Goal: Task Accomplishment & Management: Complete application form

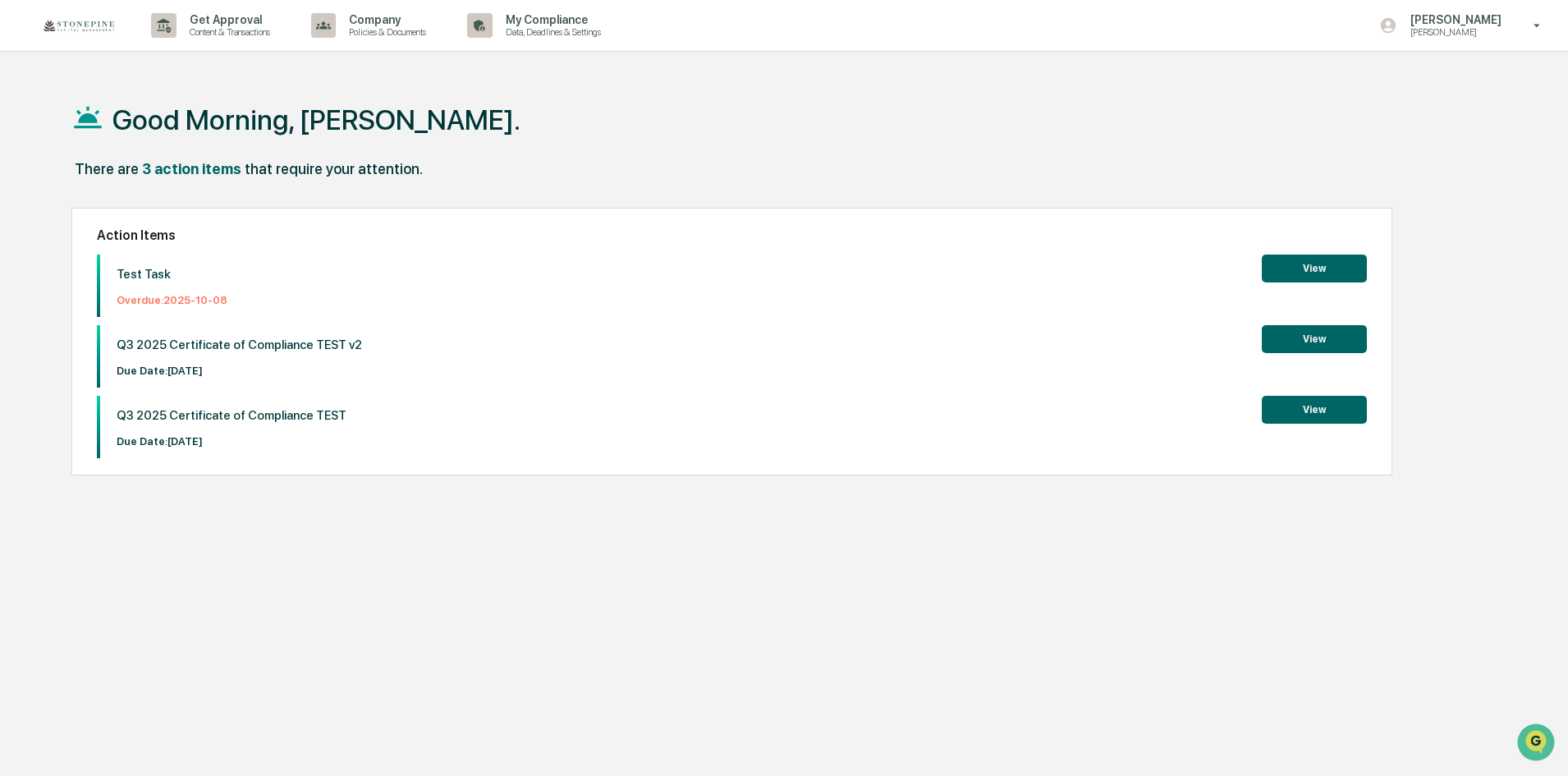
click at [1451, 51] on div "Get Approval Content & Transactions Company Policies & Documents My Compliance …" at bounding box center [784, 26] width 1568 height 52
click at [1449, 32] on p "[PERSON_NAME]" at bounding box center [1453, 33] width 112 height 12
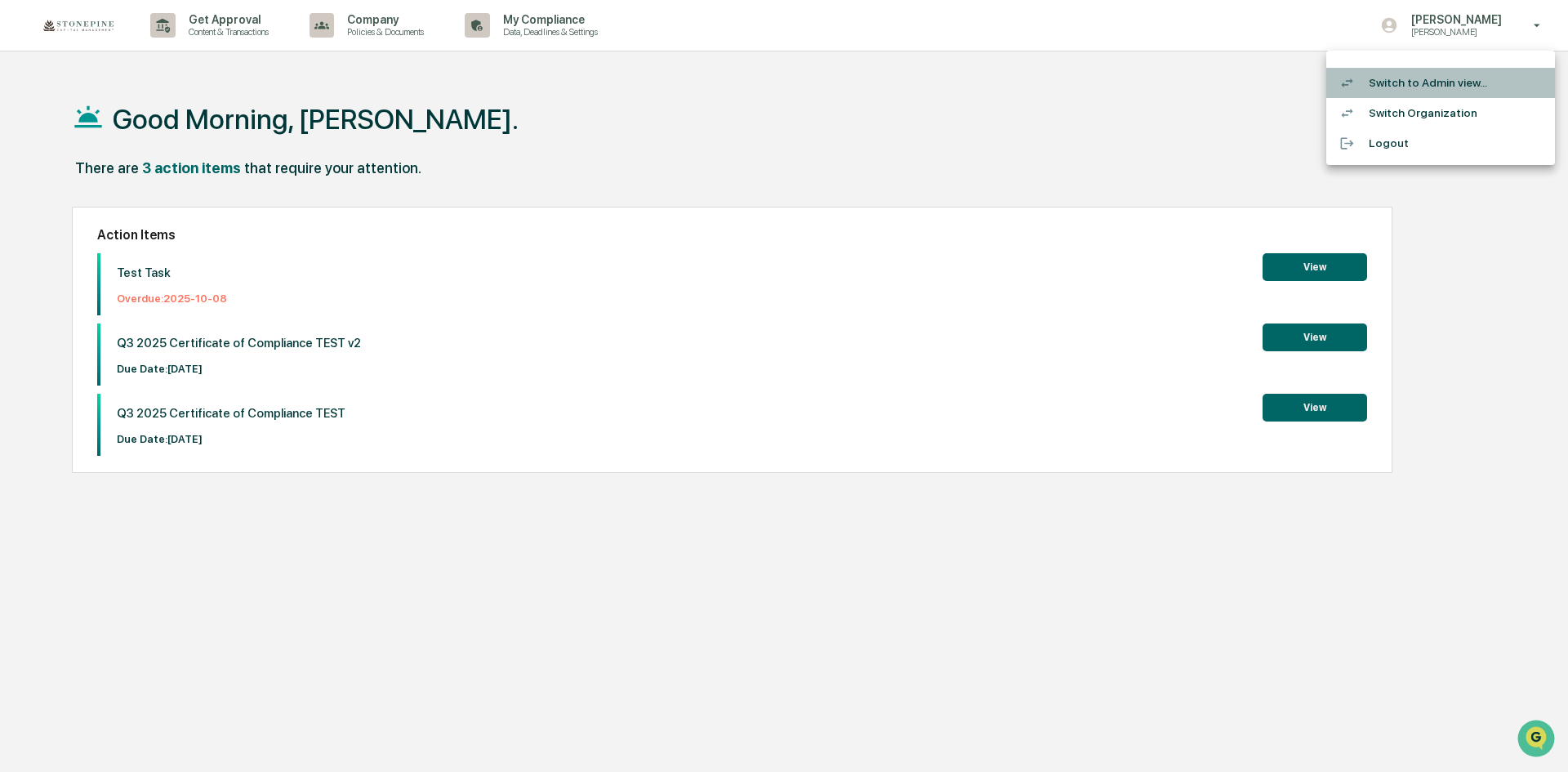
click at [1427, 77] on li "Switch to Admin view..." at bounding box center [1440, 83] width 229 height 31
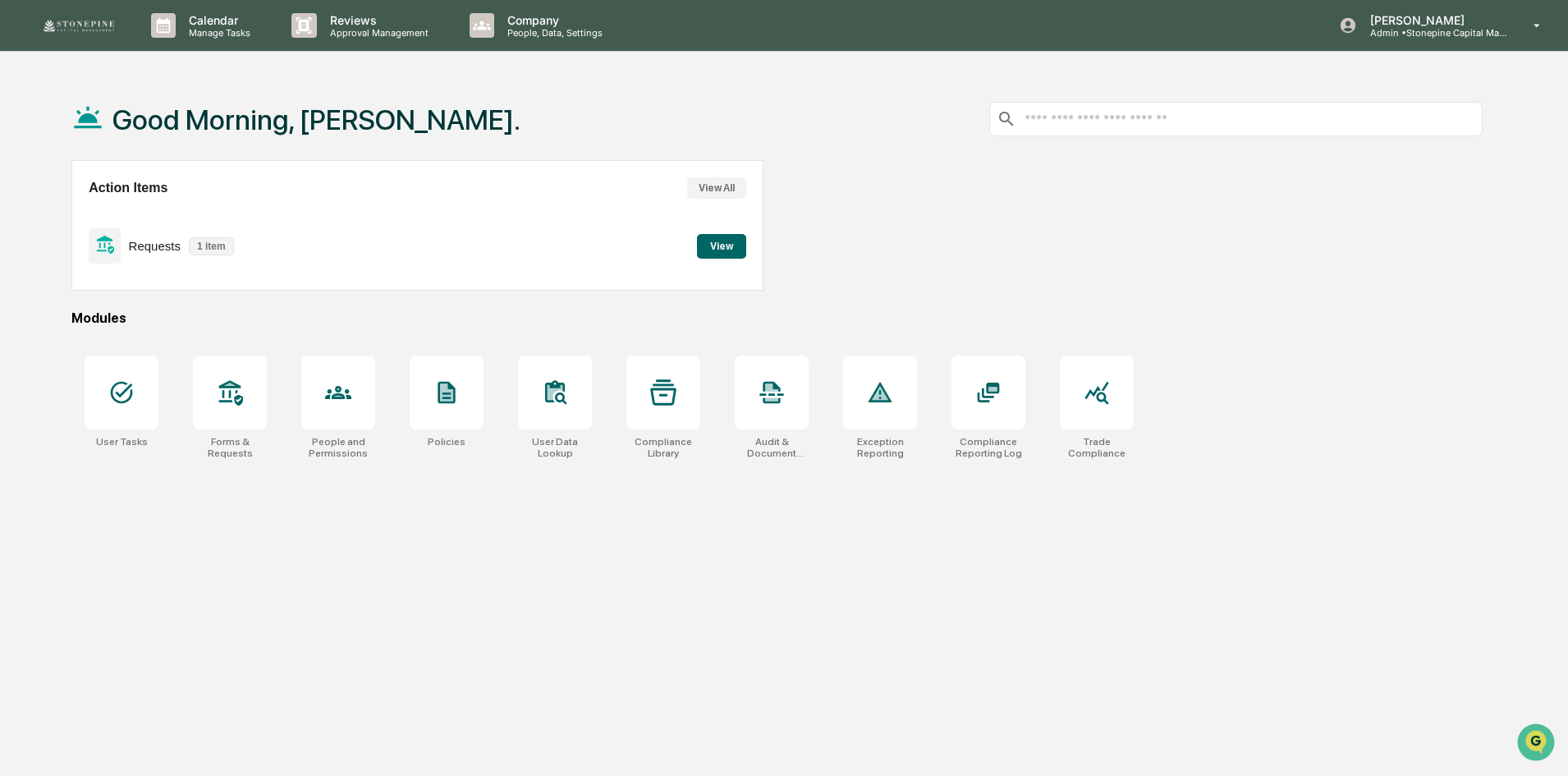
click at [721, 248] on button "View" at bounding box center [722, 246] width 50 height 25
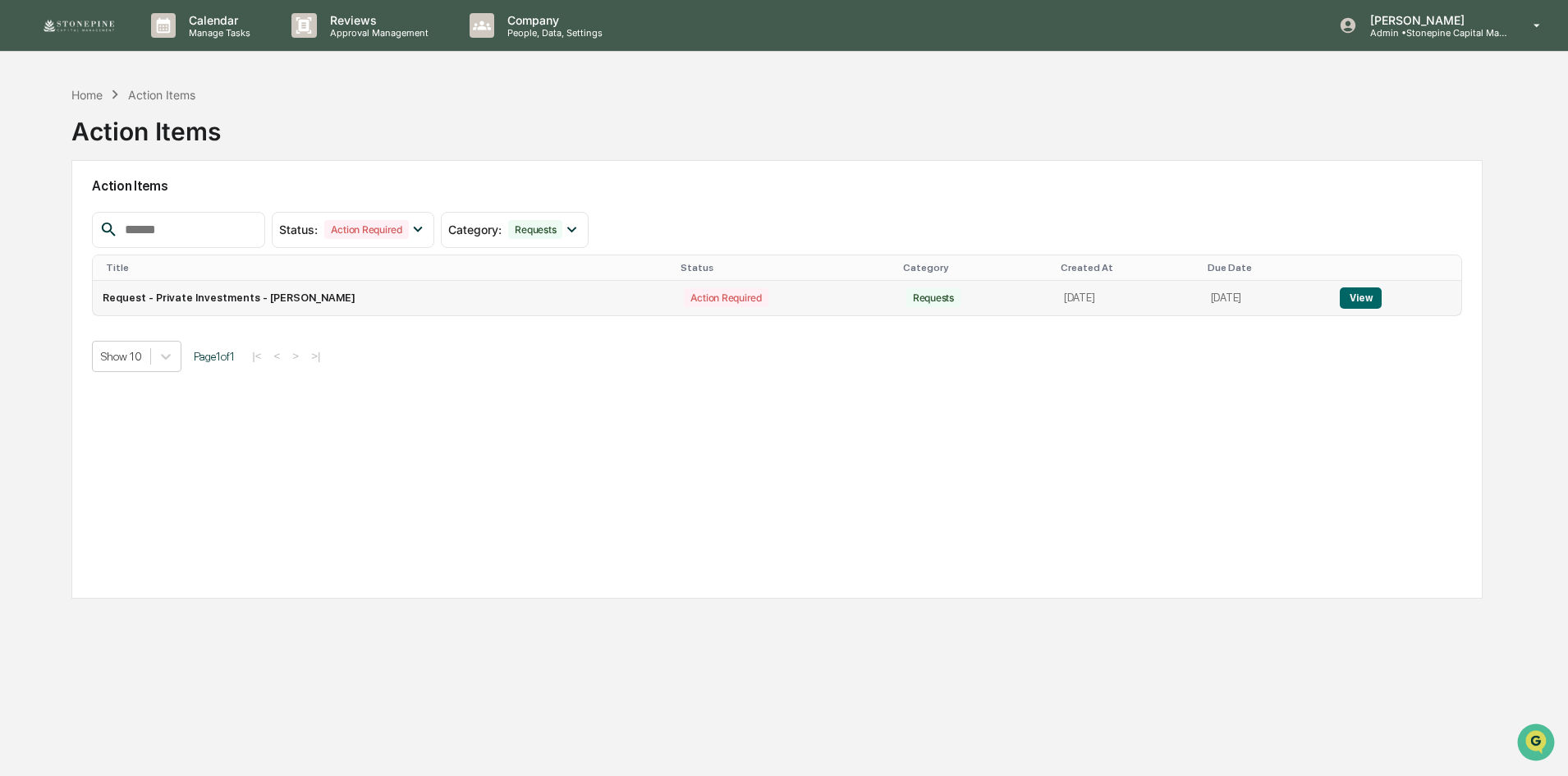
click at [1352, 302] on button "View" at bounding box center [1361, 298] width 42 height 22
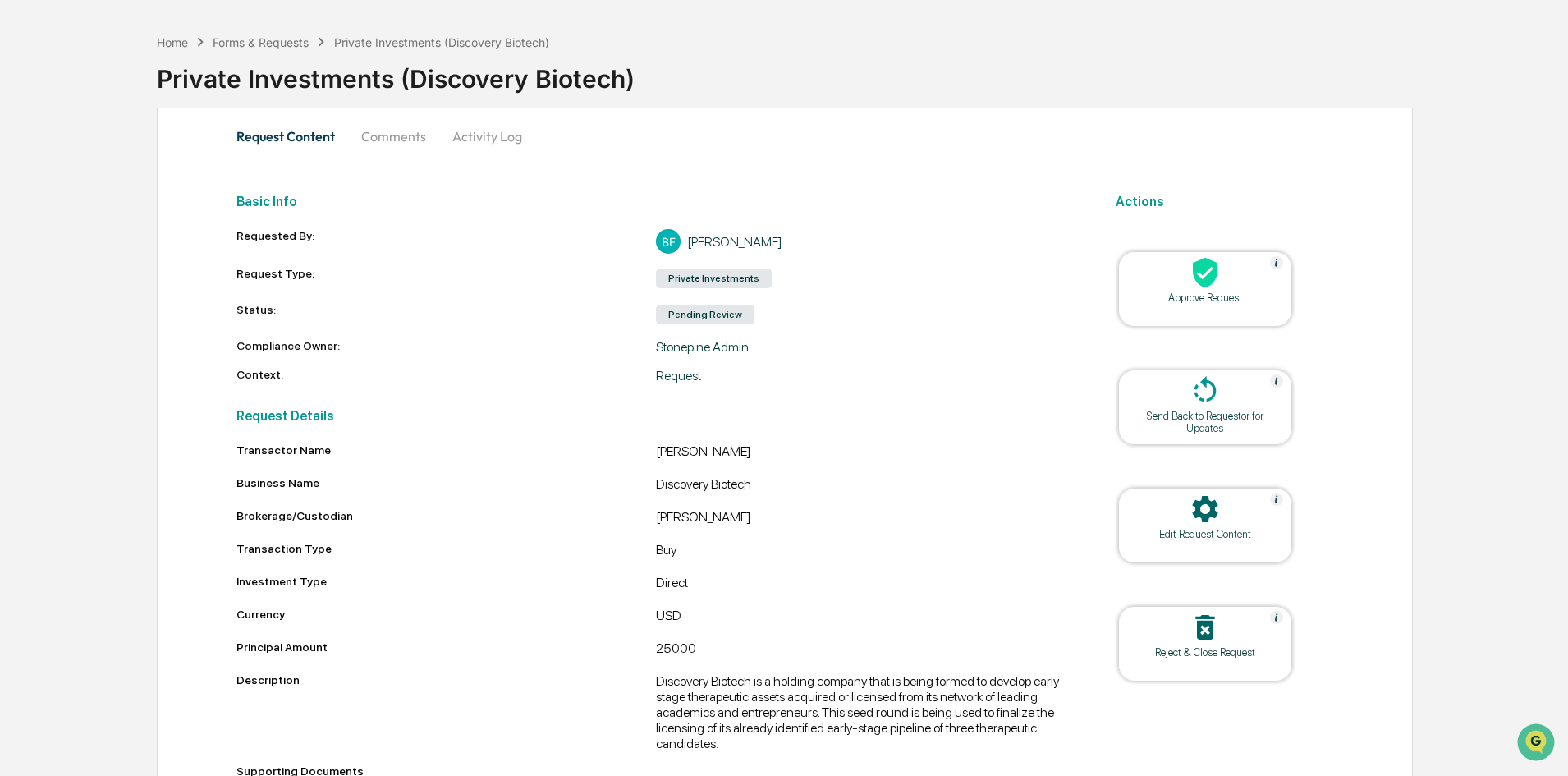
scroll to position [82, 0]
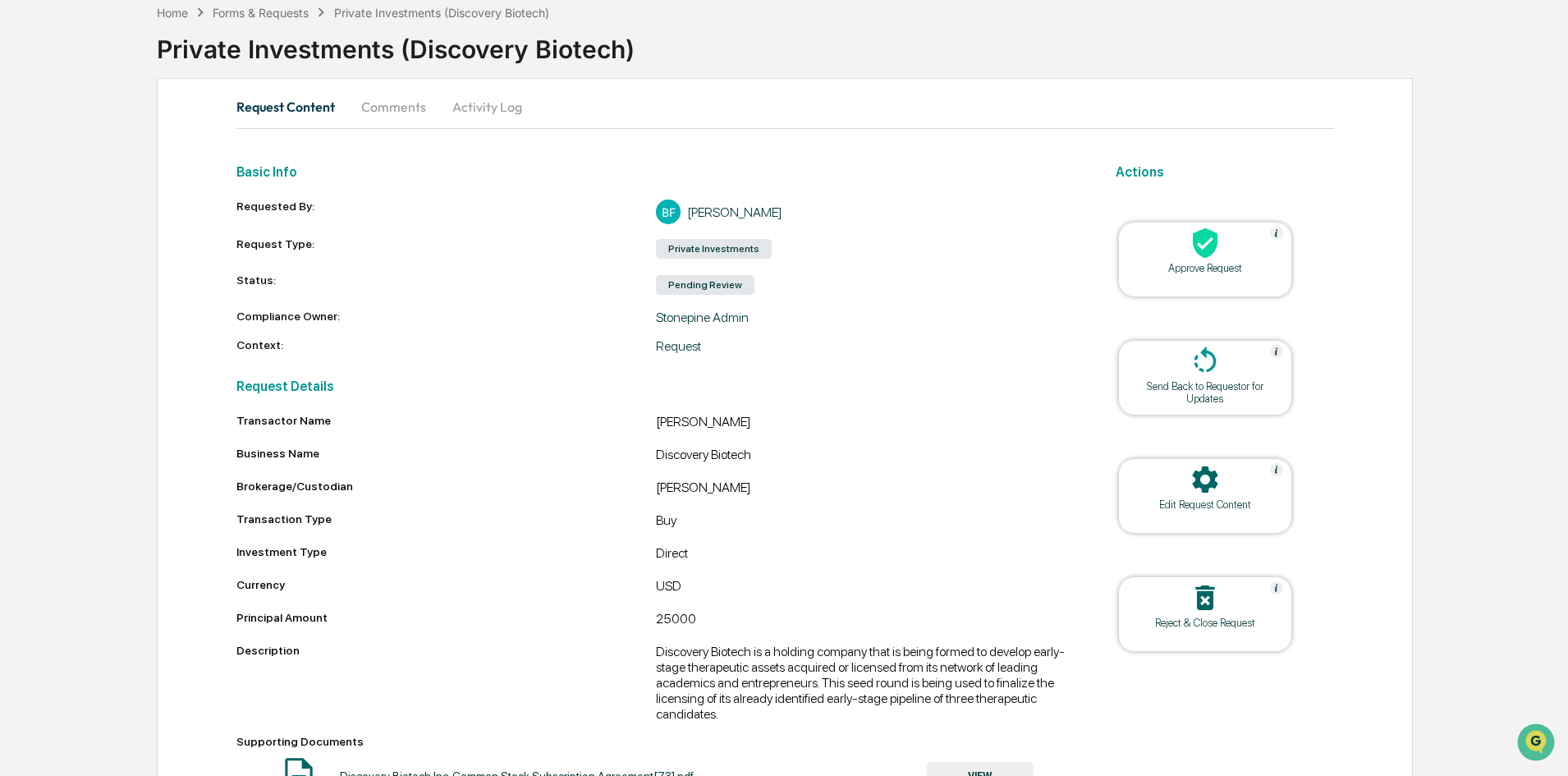
click at [1222, 250] on div at bounding box center [1205, 245] width 165 height 36
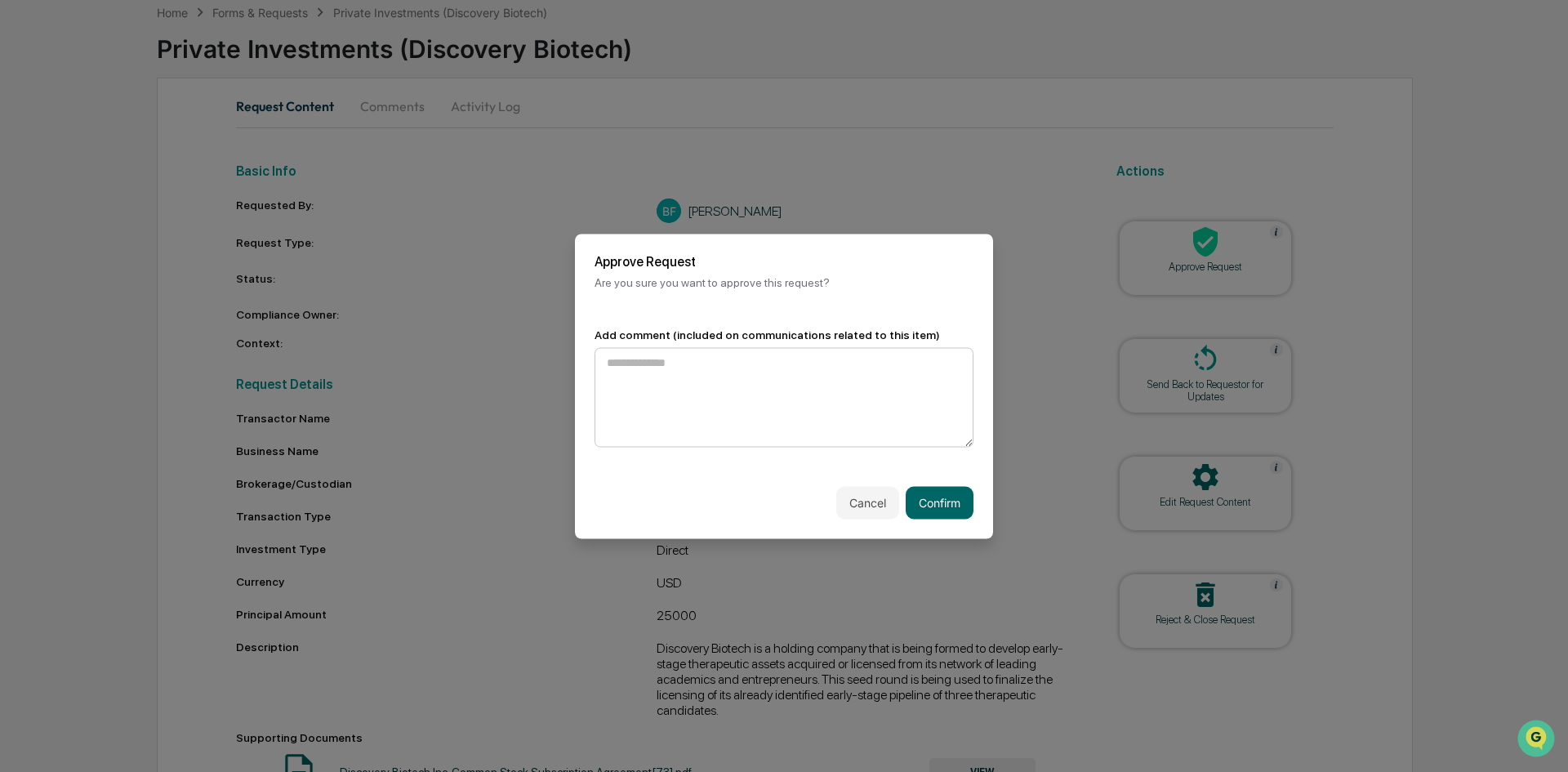
click at [666, 419] on textarea at bounding box center [784, 396] width 378 height 100
click at [854, 496] on button "Cancel" at bounding box center [867, 502] width 63 height 33
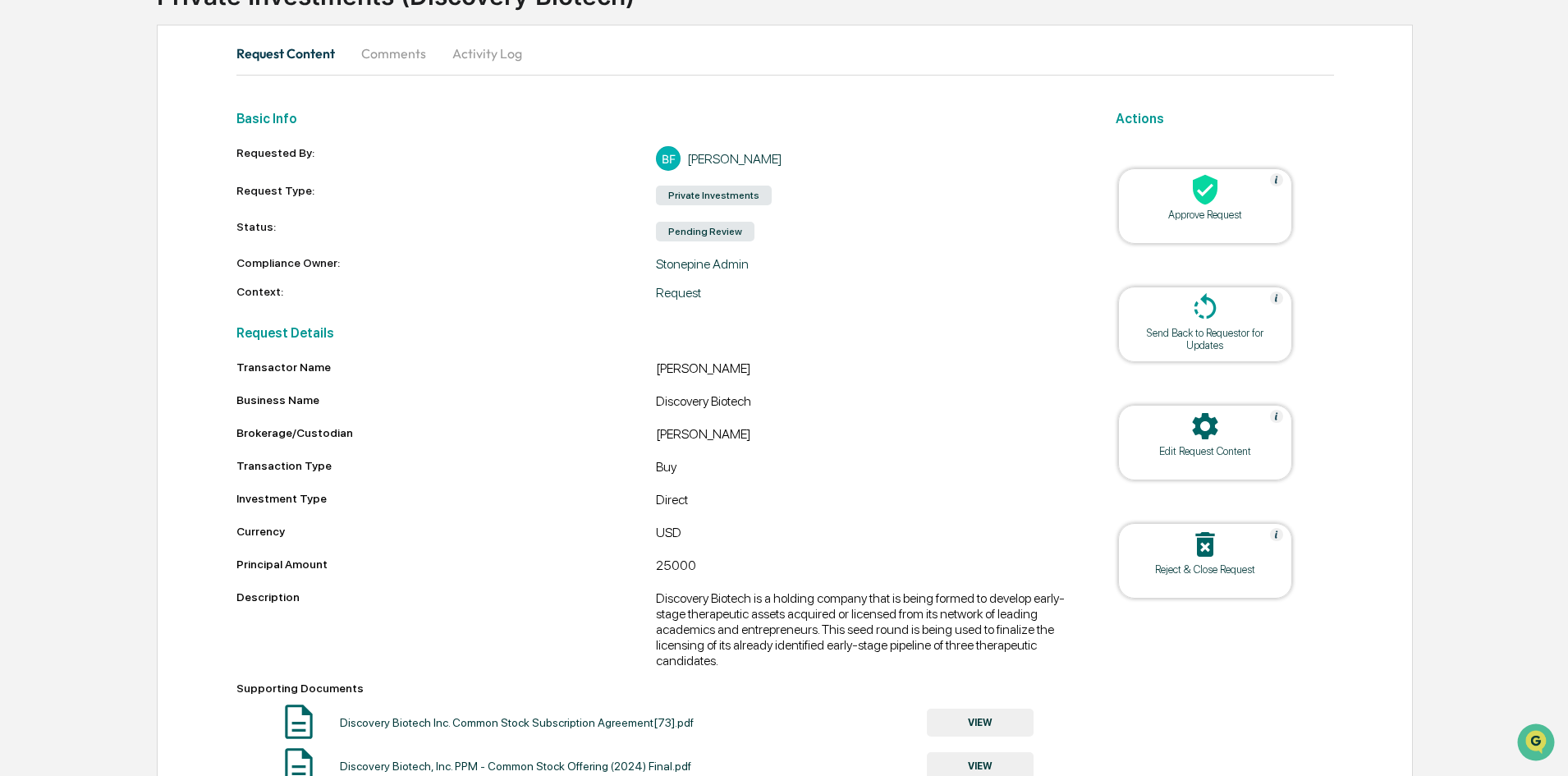
scroll to position [183, 0]
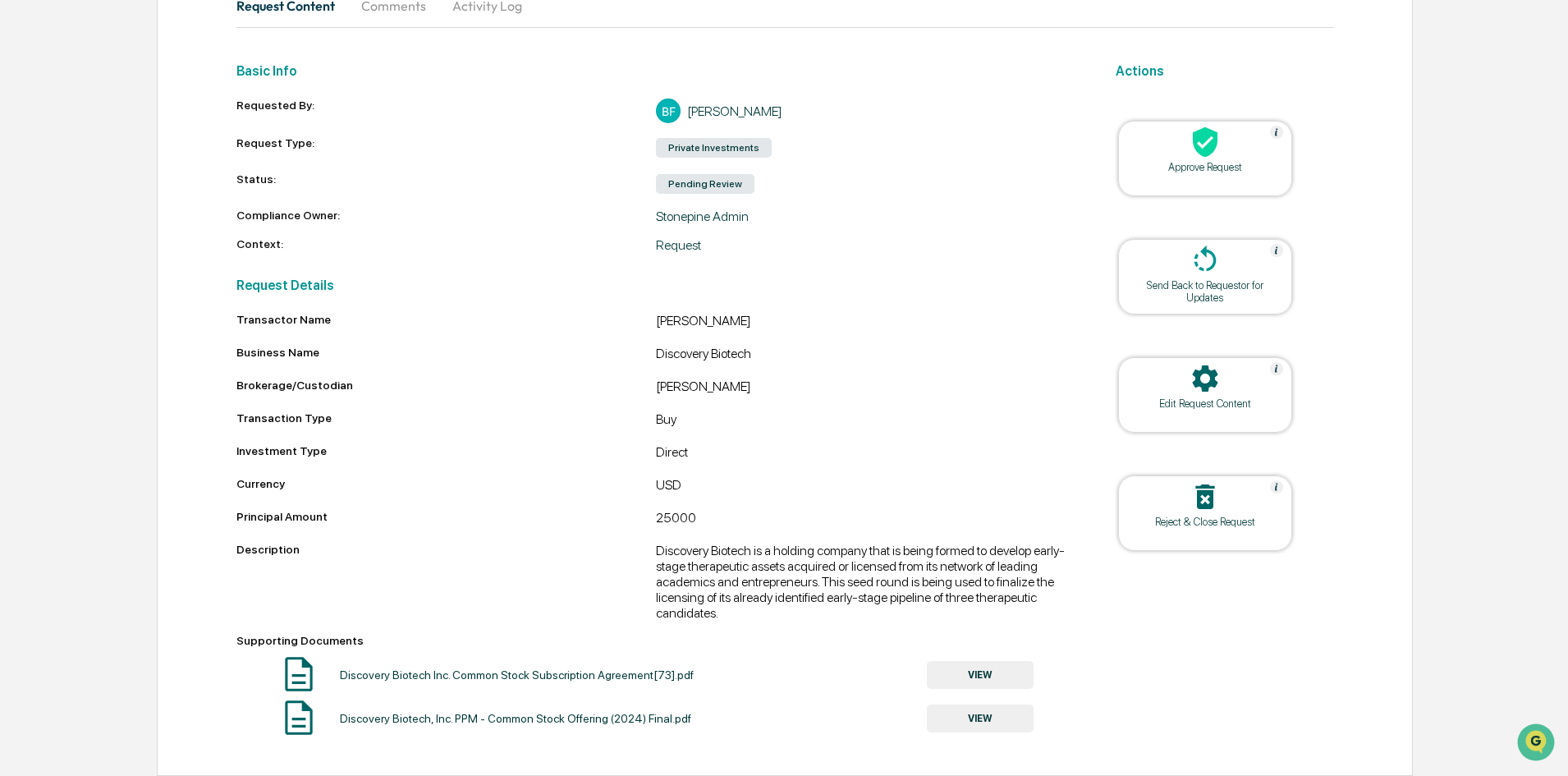
click at [1195, 168] on div "Approve Request" at bounding box center [1205, 166] width 148 height 12
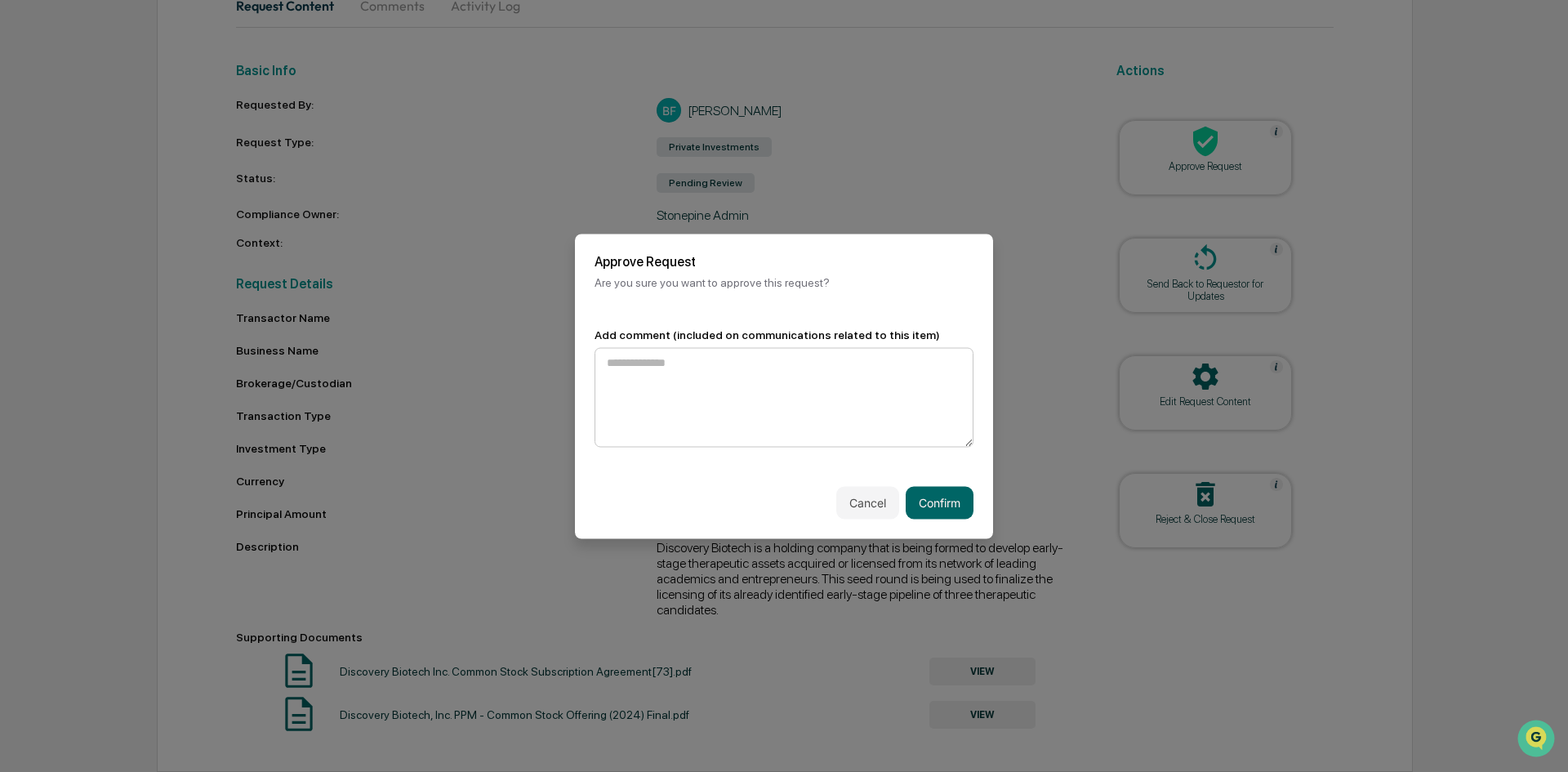
click at [716, 398] on textarea at bounding box center [784, 396] width 378 height 100
click at [649, 359] on textarea "**********" at bounding box center [780, 396] width 371 height 100
click at [749, 382] on textarea "**********" at bounding box center [780, 396] width 371 height 100
click at [765, 359] on textarea "**********" at bounding box center [780, 396] width 371 height 100
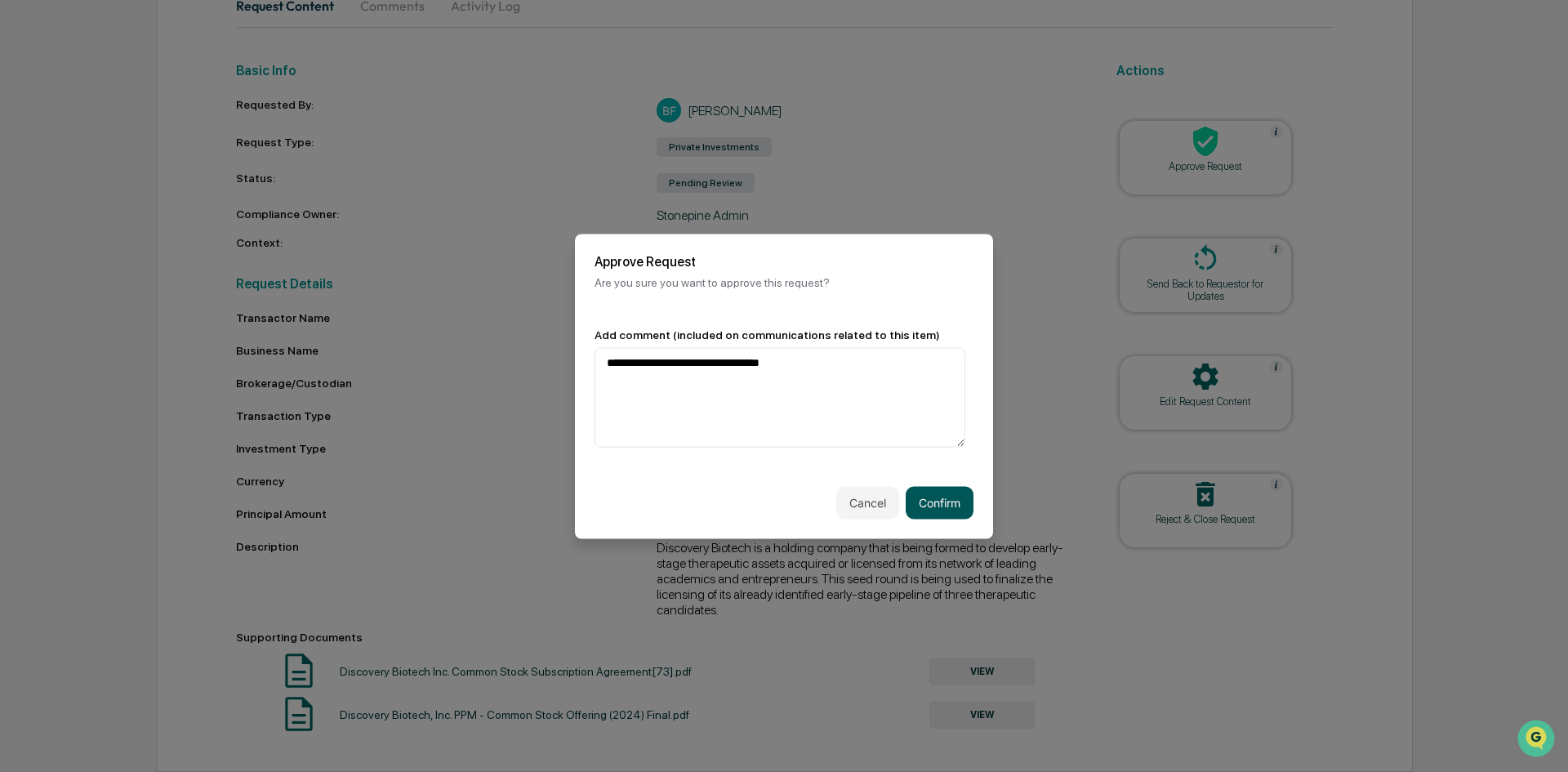
type textarea "**********"
click at [940, 490] on button "Confirm" at bounding box center [939, 502] width 68 height 33
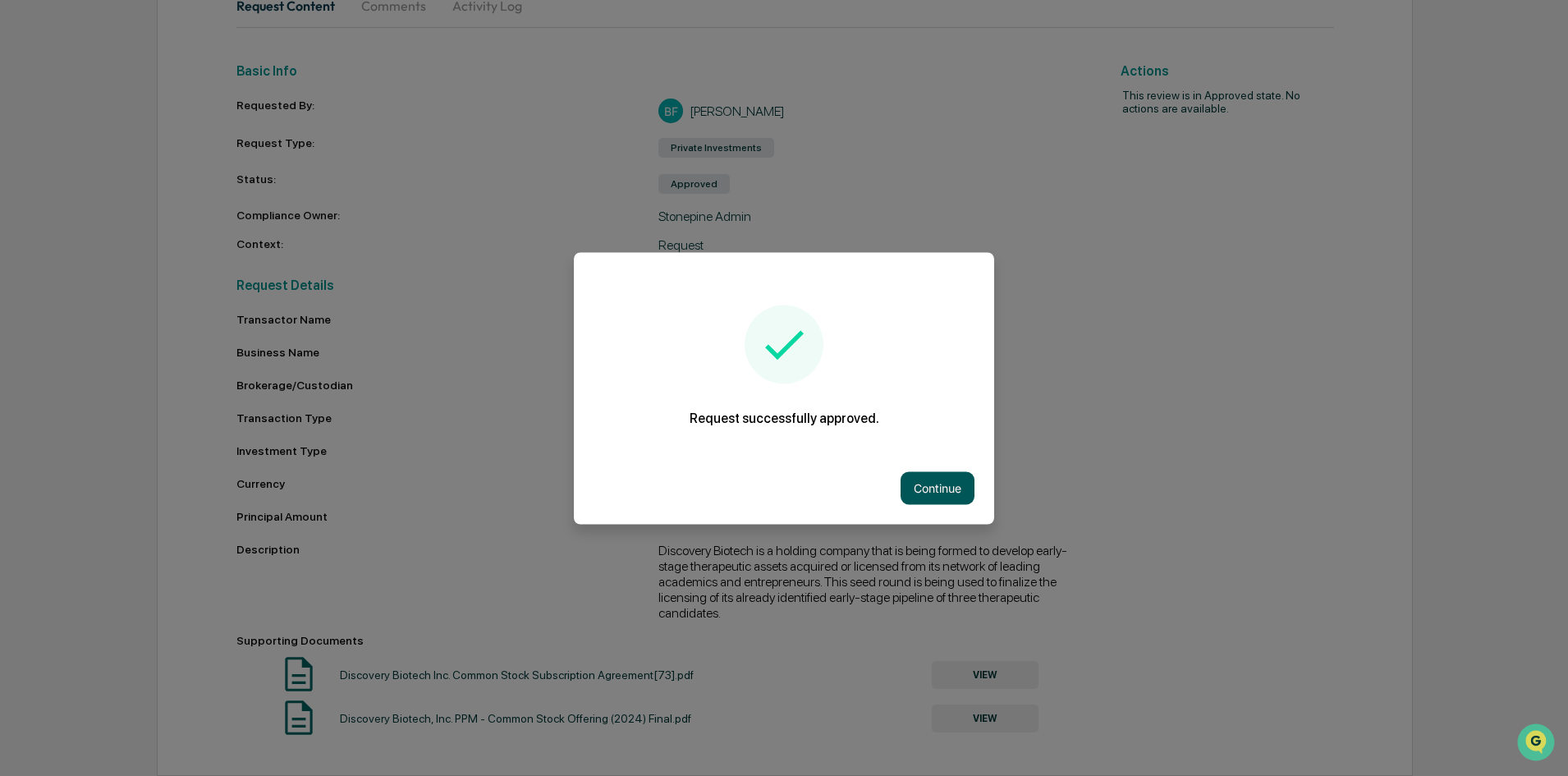
click at [937, 481] on button "Continue" at bounding box center [938, 488] width 74 height 33
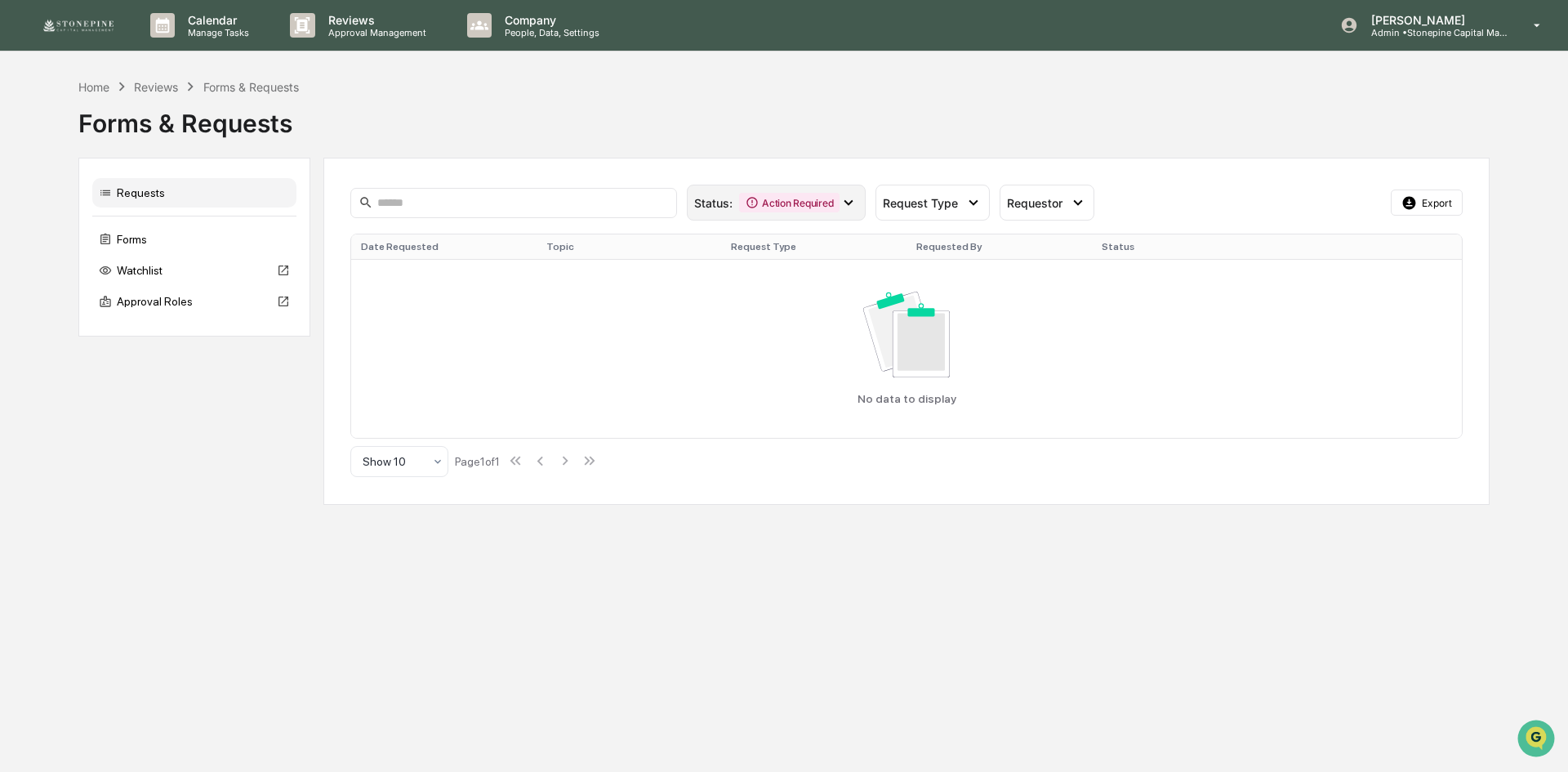
click at [841, 202] on icon at bounding box center [849, 202] width 18 height 18
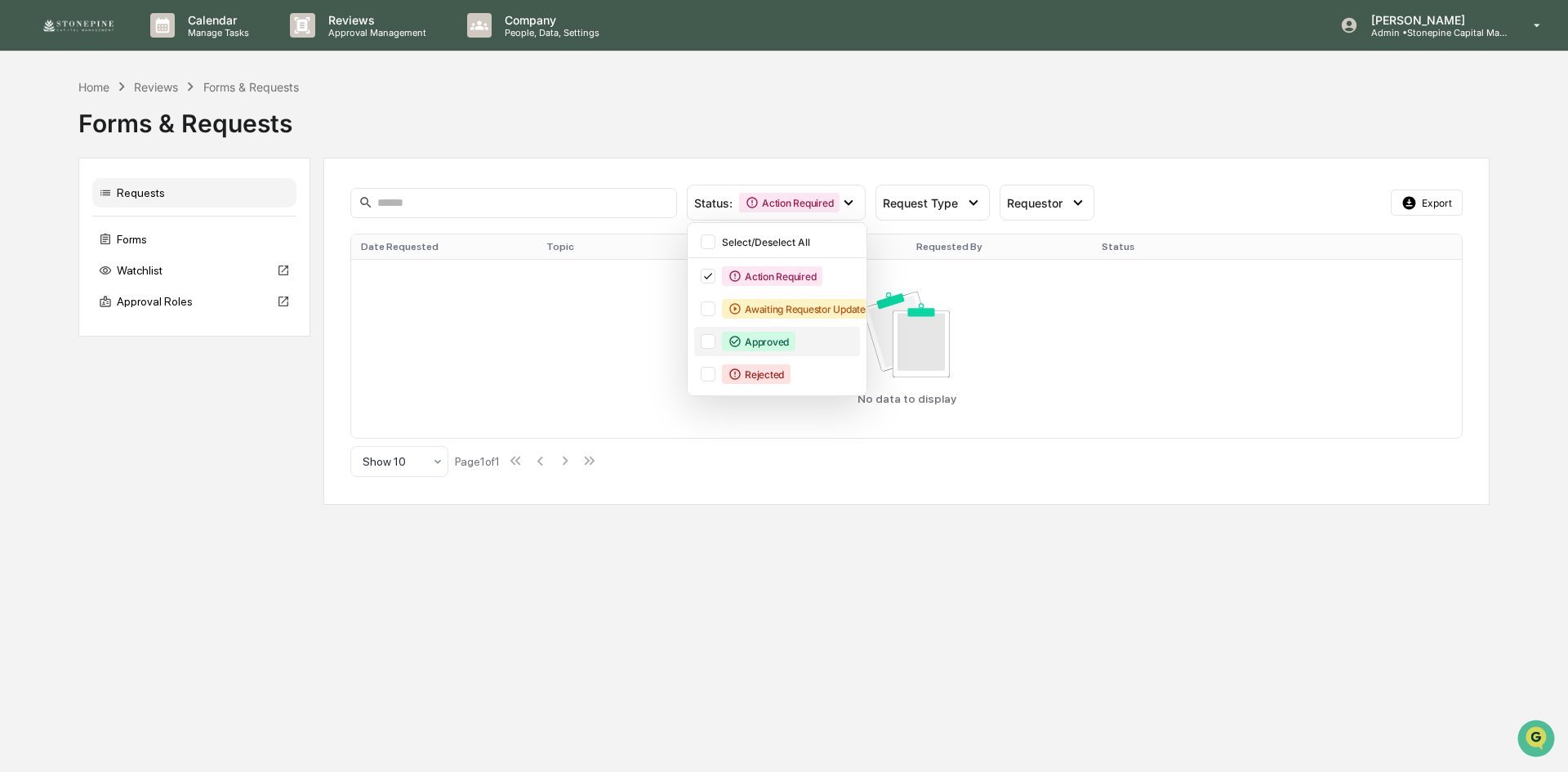
click at [763, 335] on div "Approved" at bounding box center [758, 341] width 74 height 20
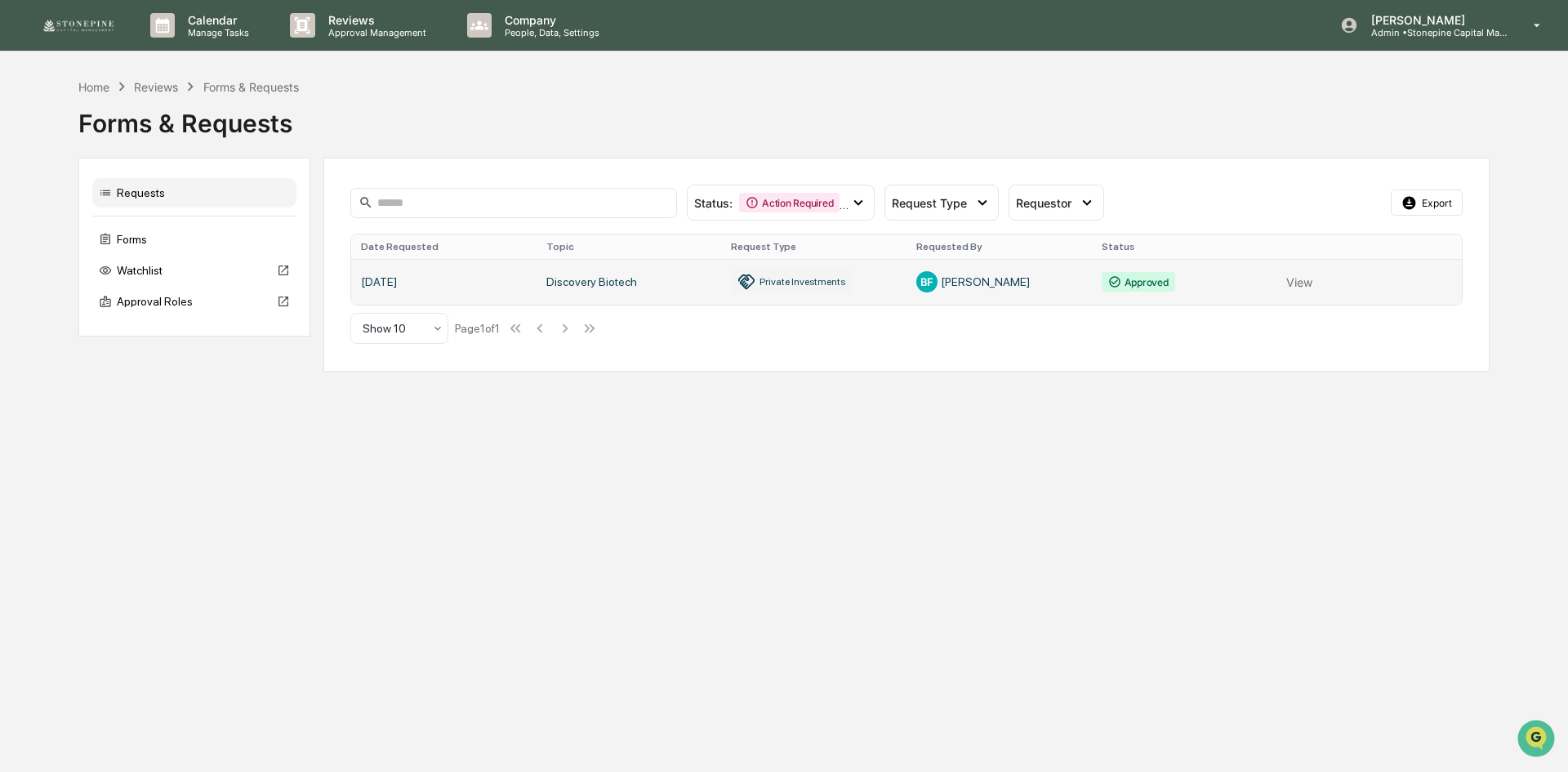
click at [416, 269] on link at bounding box center [906, 282] width 1111 height 45
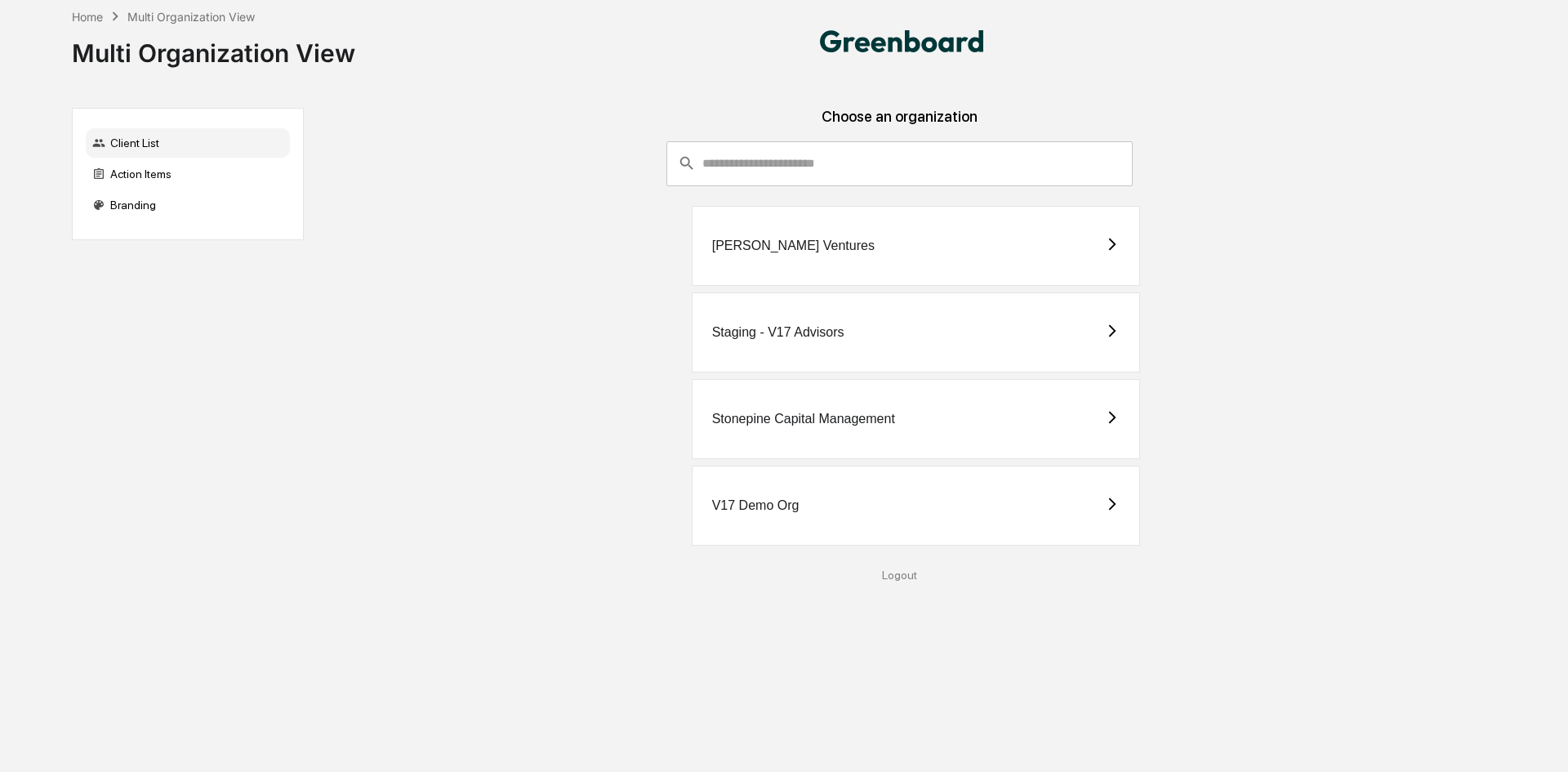
click at [828, 449] on div "Stonepine Capital Management" at bounding box center [917, 418] width 449 height 80
